Goal: Check status: Check status

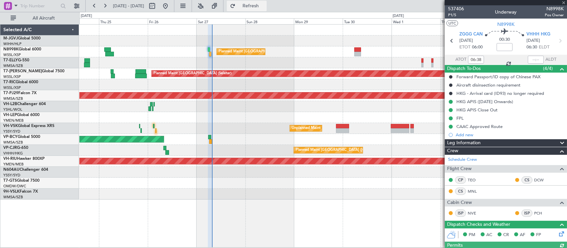
type input "[PERSON_NAME] (KYA)"
click at [538, 60] on input "text" at bounding box center [536, 60] width 16 height 8
type input "07:34"
click at [267, 124] on div "Unplanned Maint Sydney ([PERSON_NAME] Intl) No Crew Planned Maint Sydney ([PERS…" at bounding box center [322, 128] width 487 height 11
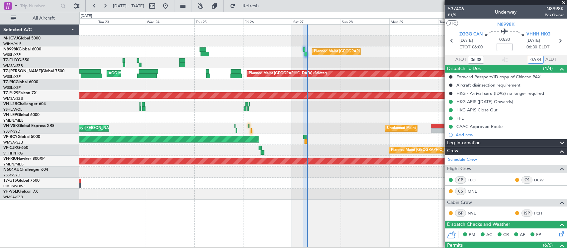
click at [223, 226] on div "Planned Maint [GEOGRAPHIC_DATA] ([GEOGRAPHIC_DATA] Intl) Planned Maint [GEOGRAP…" at bounding box center [323, 136] width 488 height 224
click at [303, 204] on div at bounding box center [305, 137] width 4 height 224
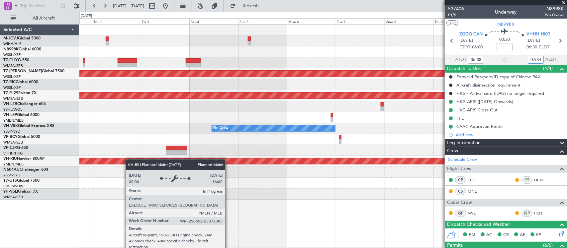
click at [120, 160] on div "Planned Maint [GEOGRAPHIC_DATA] (Seletar) Planned Maint [GEOGRAPHIC_DATA] (Sult…" at bounding box center [322, 112] width 487 height 175
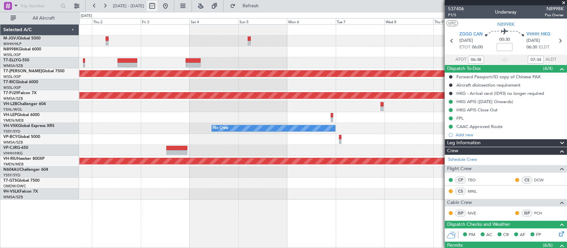
click at [157, 8] on button at bounding box center [152, 6] width 11 height 11
select select "10"
select select "2025"
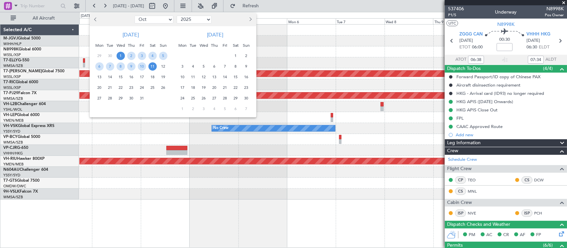
click at [252, 19] on button "Next month" at bounding box center [249, 19] width 7 height 11
click at [233, 87] on span "24" at bounding box center [236, 88] width 8 height 8
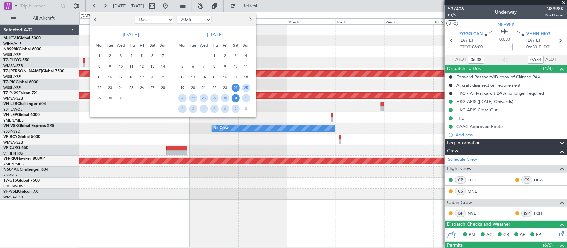
click at [238, 100] on span "31" at bounding box center [236, 98] width 8 height 8
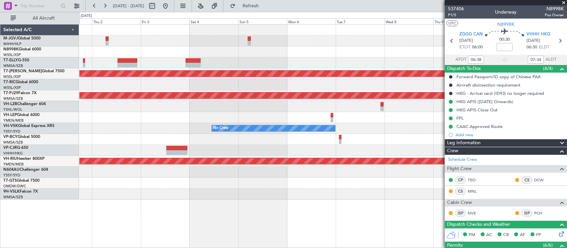
select select "1"
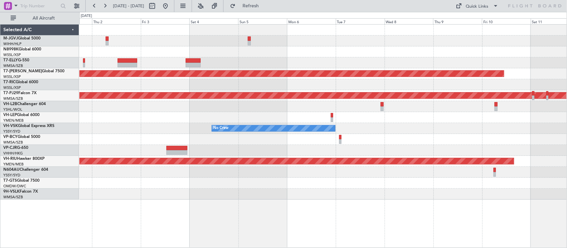
select select "2026"
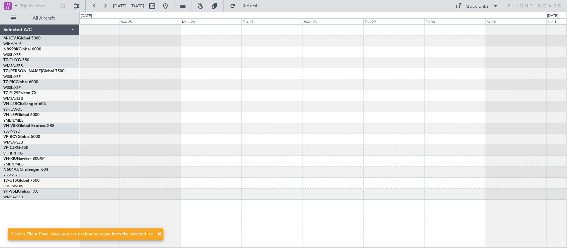
click at [380, 95] on div at bounding box center [322, 95] width 487 height 11
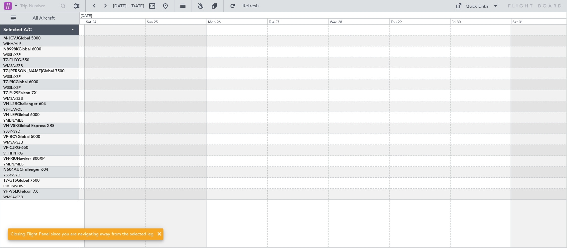
click at [427, 92] on div at bounding box center [322, 95] width 487 height 11
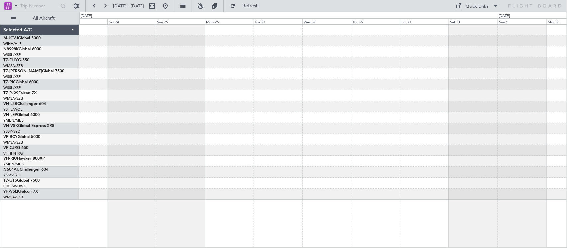
click at [147, 136] on div at bounding box center [322, 139] width 487 height 11
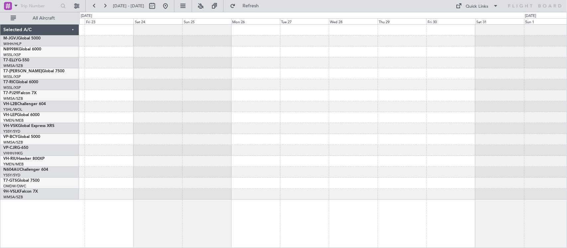
click at [370, 70] on div at bounding box center [322, 112] width 487 height 175
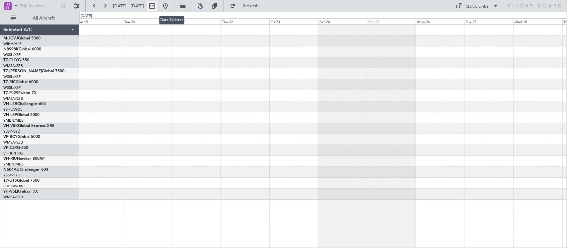
click at [157, 5] on button at bounding box center [152, 6] width 11 height 11
select select "2026"
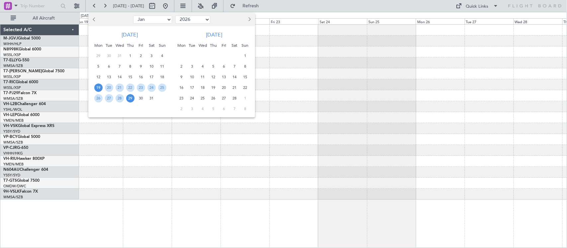
click at [95, 21] on span "Previous month" at bounding box center [95, 19] width 4 height 4
select select "12"
select select "2025"
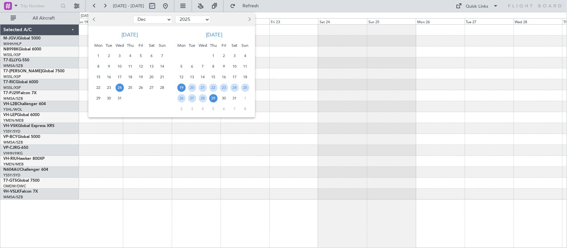
click at [117, 87] on span "24" at bounding box center [120, 88] width 8 height 8
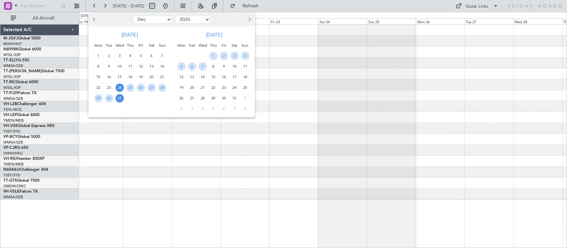
click at [117, 97] on span "31" at bounding box center [120, 98] width 8 height 8
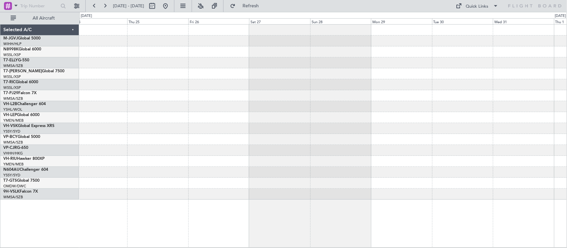
click at [285, 92] on div at bounding box center [322, 95] width 487 height 11
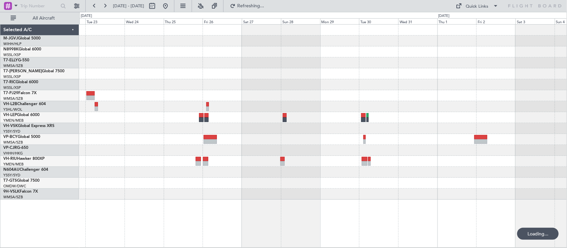
click at [362, 89] on div at bounding box center [322, 112] width 487 height 175
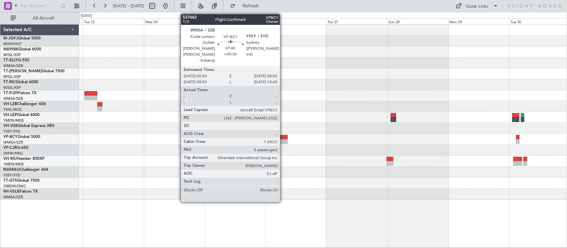
click at [283, 141] on div at bounding box center [277, 142] width 20 height 5
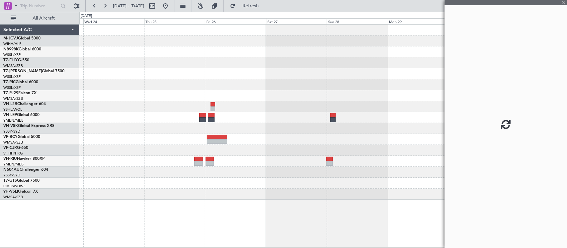
click at [231, 148] on div at bounding box center [322, 112] width 487 height 175
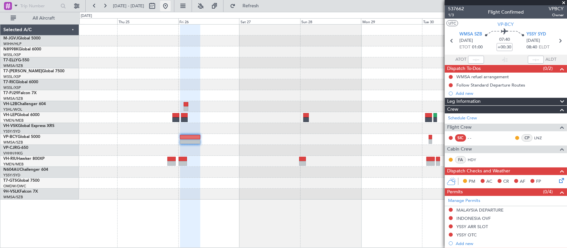
click at [171, 5] on button at bounding box center [165, 6] width 11 height 11
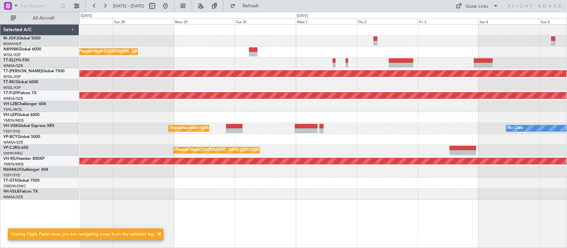
click at [206, 100] on div "Planned Maint [GEOGRAPHIC_DATA] ([GEOGRAPHIC_DATA] Intl) Planned Maint [GEOGRAP…" at bounding box center [322, 112] width 487 height 175
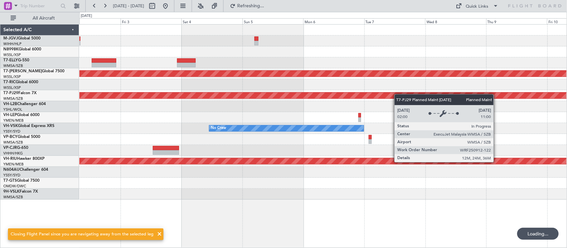
click at [226, 95] on div "Planned Maint [GEOGRAPHIC_DATA] (Seletar) Planned Maint [GEOGRAPHIC_DATA] (Sult…" at bounding box center [322, 112] width 487 height 175
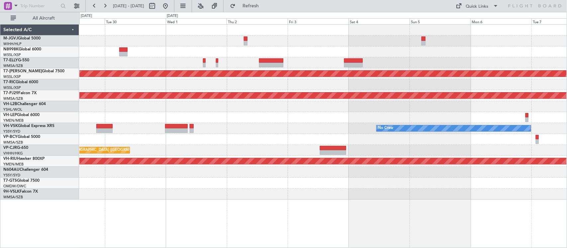
click at [354, 100] on div "Planned Maint [GEOGRAPHIC_DATA] ([GEOGRAPHIC_DATA] Intl) Planned Maint [GEOGRAP…" at bounding box center [322, 112] width 487 height 175
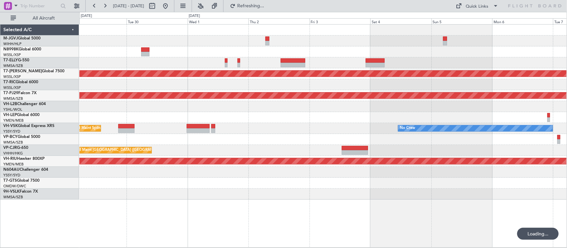
click at [465, 127] on div "No Crew Unplanned Maint Sydney ([PERSON_NAME] Intl)" at bounding box center [322, 128] width 487 height 11
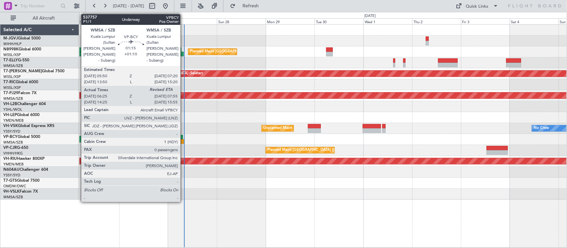
click at [184, 142] on div at bounding box center [182, 142] width 3 height 5
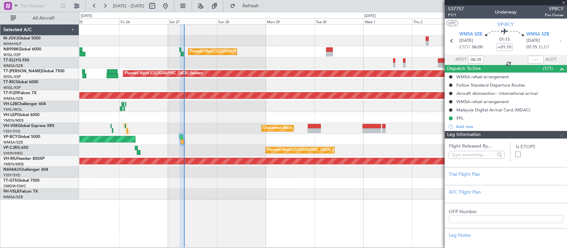
type input "[PERSON_NAME] (KYA)"
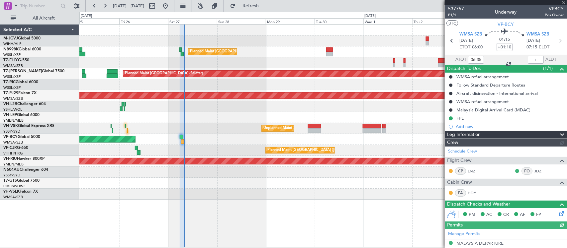
type input "[PERSON_NAME] (KYA)"
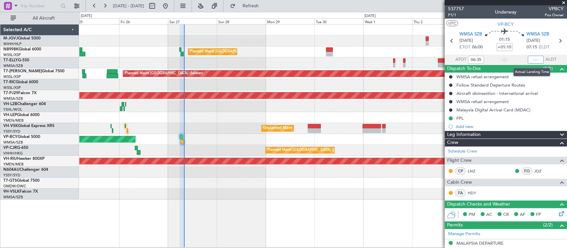
click at [536, 62] on input "text" at bounding box center [536, 60] width 16 height 8
click at [530, 63] on input "text" at bounding box center [536, 60] width 16 height 8
click at [533, 60] on input "text" at bounding box center [536, 60] width 16 height 8
click at [535, 59] on input "text" at bounding box center [536, 60] width 16 height 8
click at [543, 53] on section "WMSA SZB [DATE] ETOT 06:00 01:15 +01:10 WMSA SZB [DATE] 07:15 ELDT" at bounding box center [506, 42] width 122 height 26
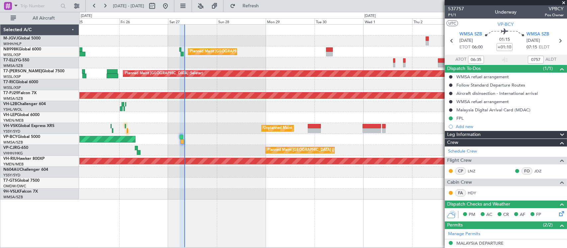
type input "07:57"
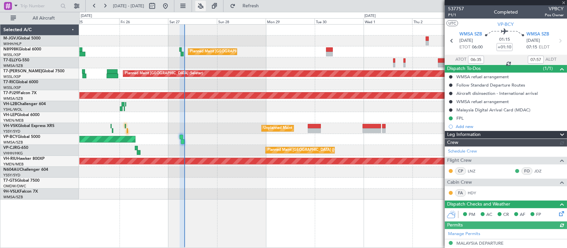
type input "[PERSON_NAME] (KYA)"
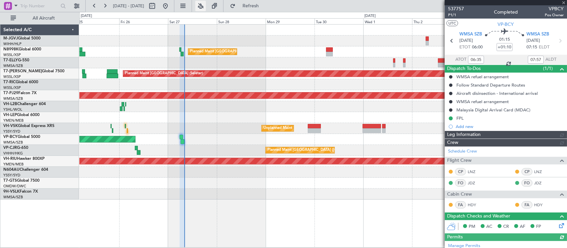
type input "[PERSON_NAME] (KYA)"
